Goal: Transaction & Acquisition: Download file/media

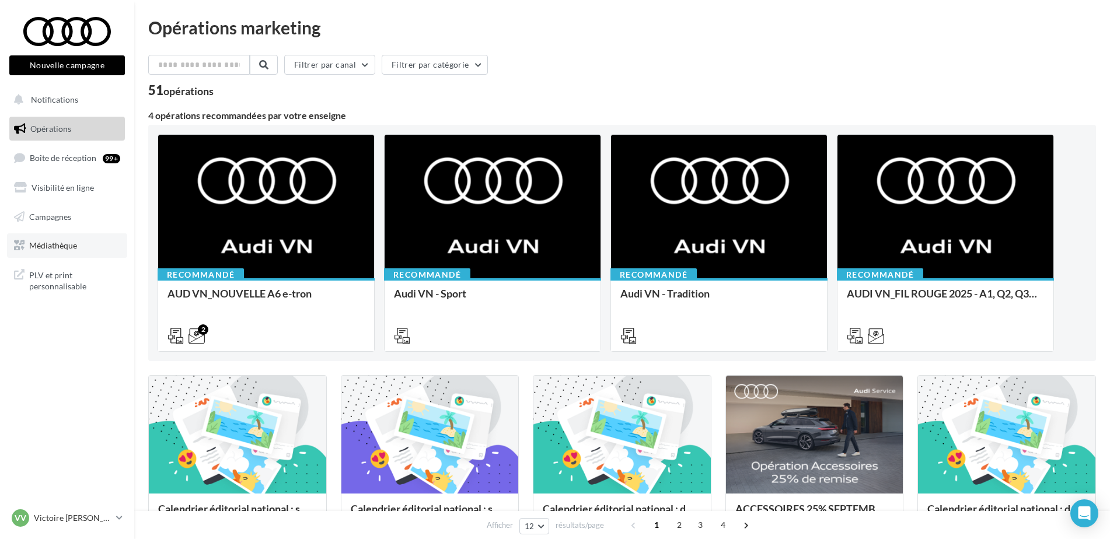
click at [70, 252] on link "Médiathèque" at bounding box center [67, 245] width 120 height 25
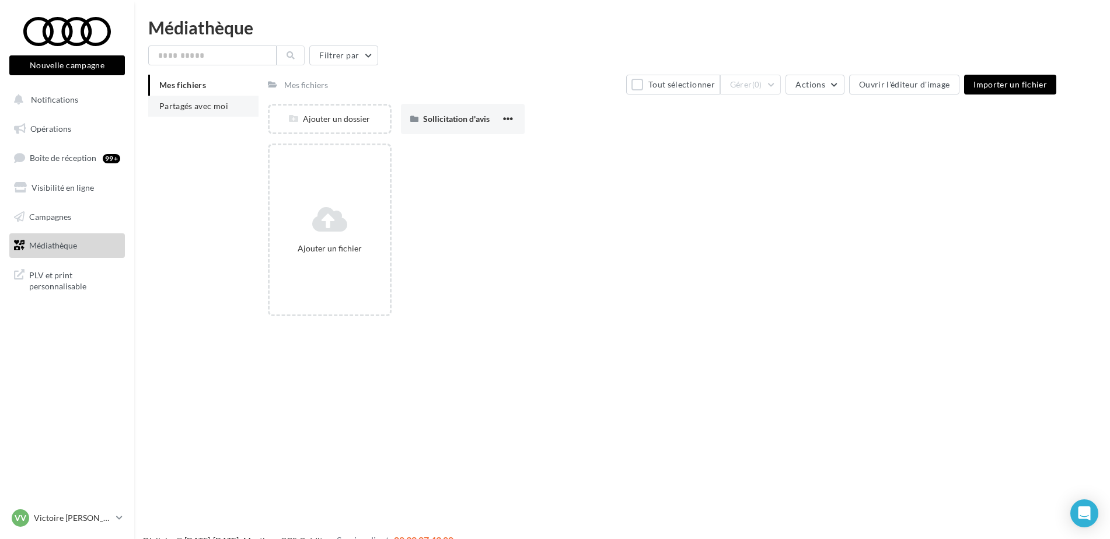
click at [205, 106] on span "Partagés avec moi" at bounding box center [193, 106] width 69 height 10
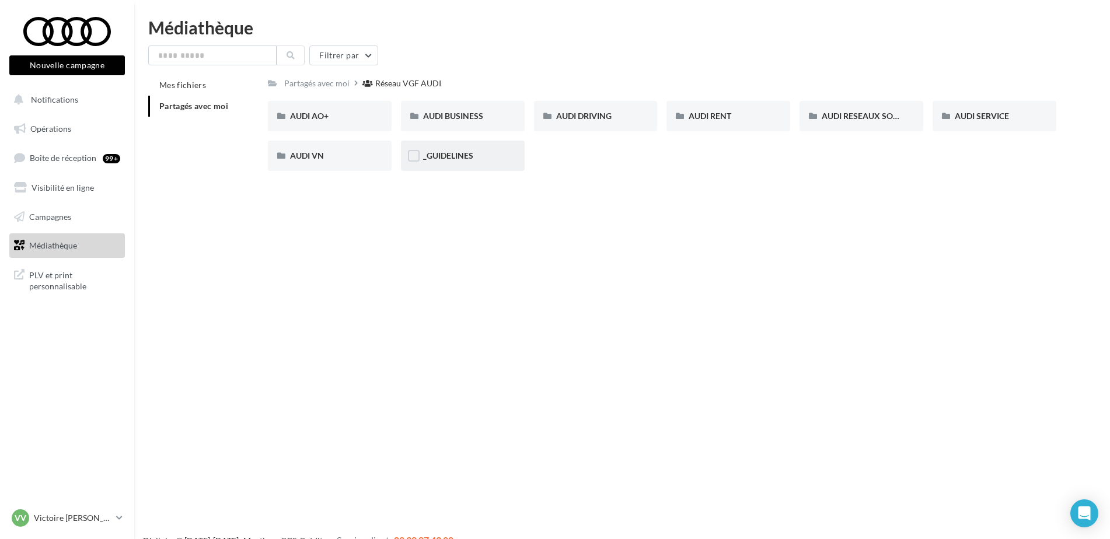
click at [462, 162] on div "_GUIDELINES" at bounding box center [462, 156] width 79 height 12
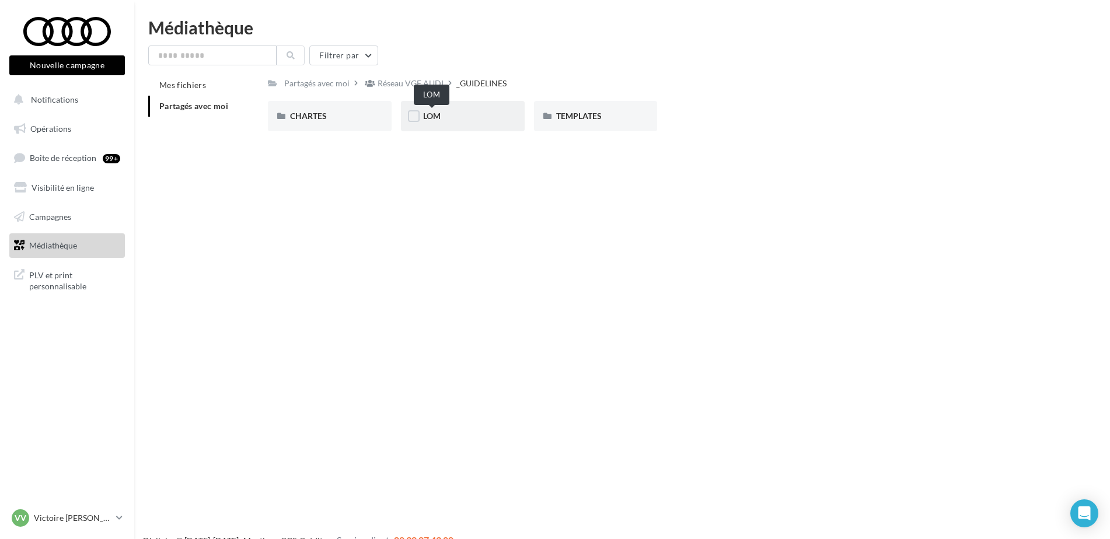
click at [435, 119] on span "LOM" at bounding box center [432, 116] width 18 height 10
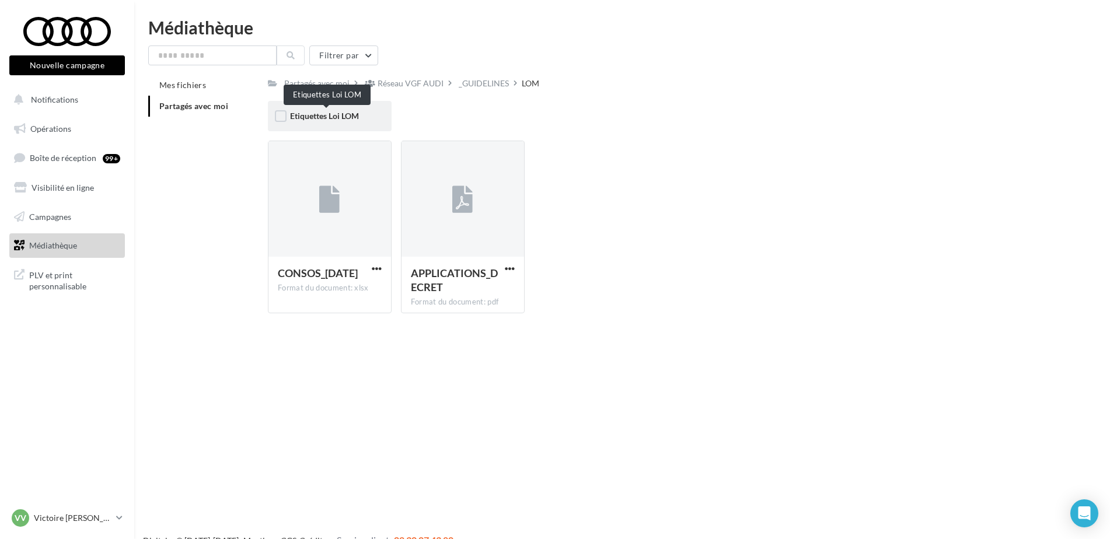
click at [350, 115] on span "Etiquettes Loi LOM" at bounding box center [324, 116] width 69 height 10
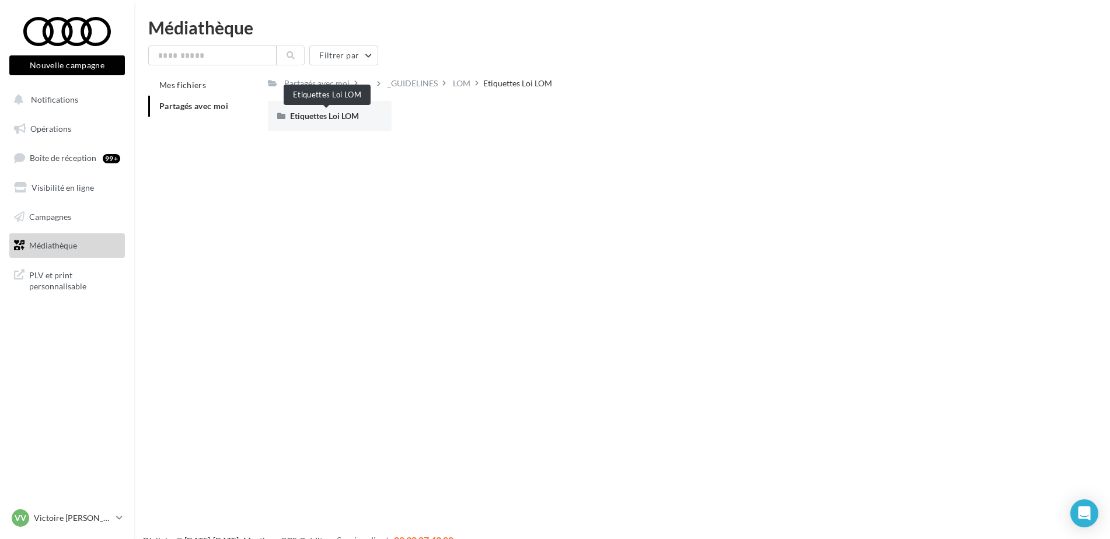
click at [350, 115] on span "Etiquettes Loi LOM" at bounding box center [324, 116] width 69 height 10
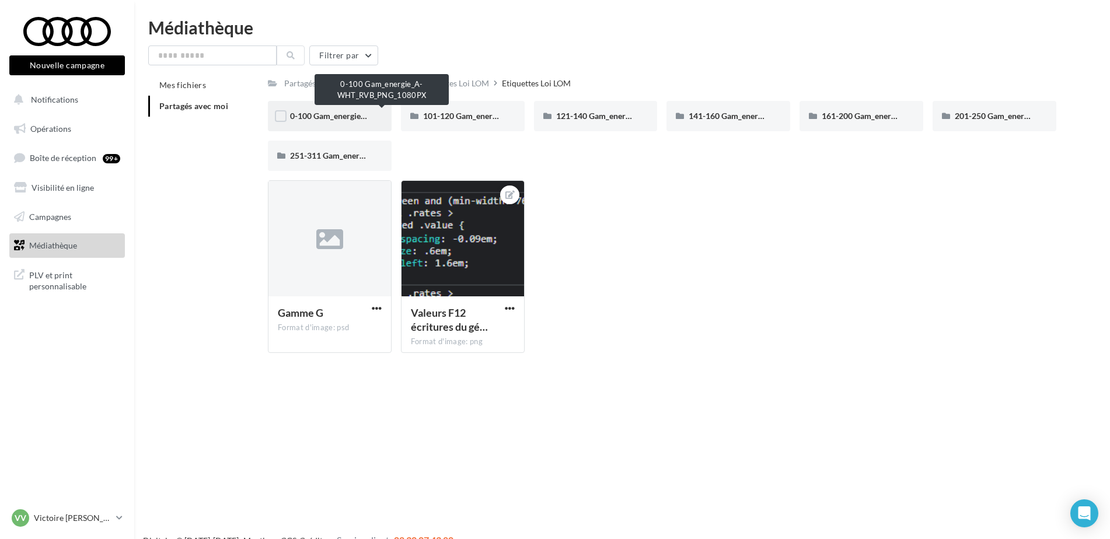
click at [350, 117] on span "0-100 Gam_energie_A-WHT_RVB_PNG_1080PX" at bounding box center [378, 116] width 177 height 10
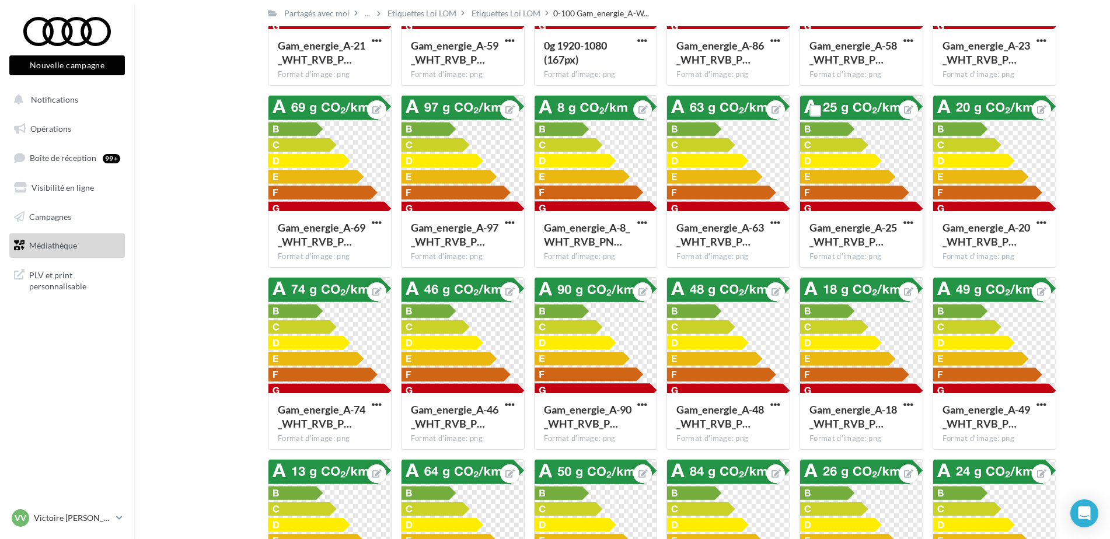
scroll to position [934, 0]
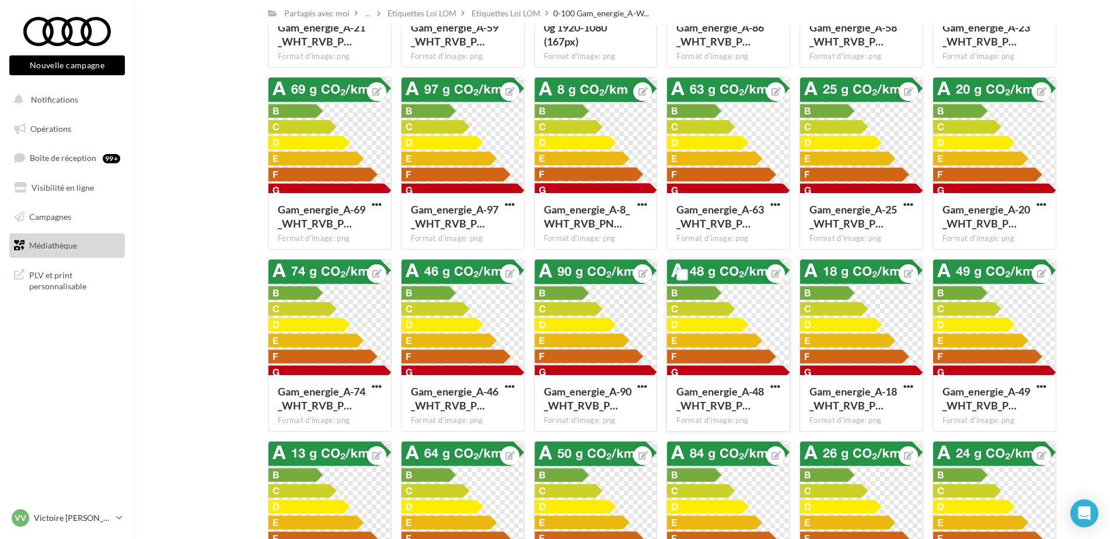
click at [759, 317] on div at bounding box center [728, 318] width 123 height 117
click at [769, 393] on div at bounding box center [775, 388] width 15 height 12
click at [774, 386] on span "button" at bounding box center [775, 387] width 10 height 10
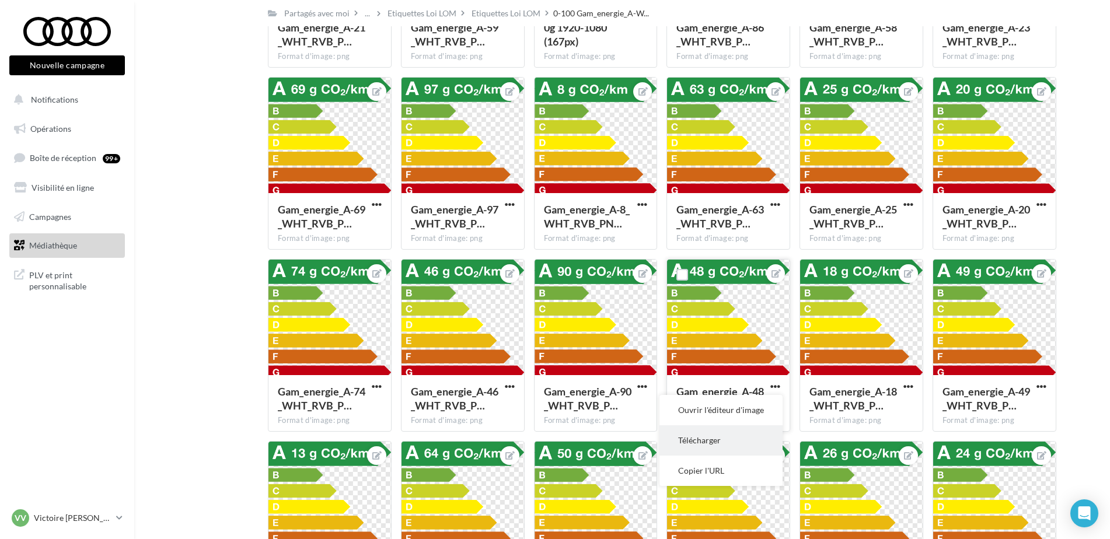
click at [723, 448] on button "Télécharger" at bounding box center [720, 440] width 123 height 30
